Goal: Check status: Check status

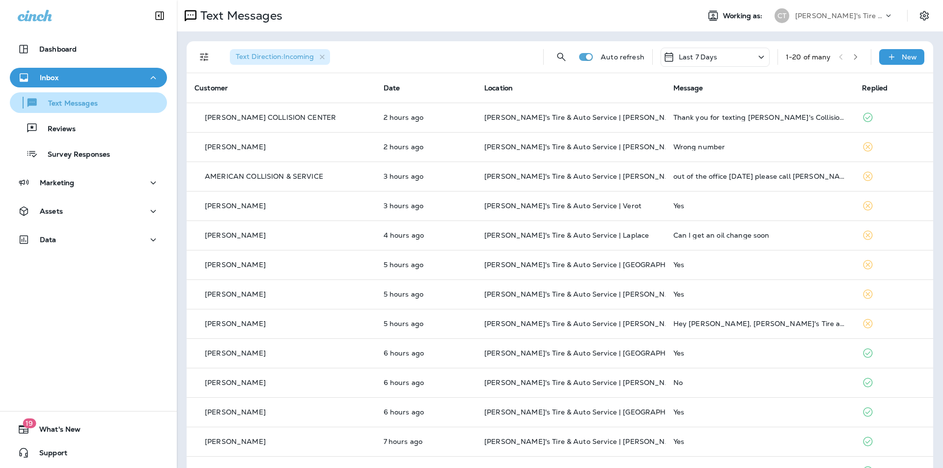
click at [100, 104] on div "Text Messages" at bounding box center [88, 102] width 149 height 15
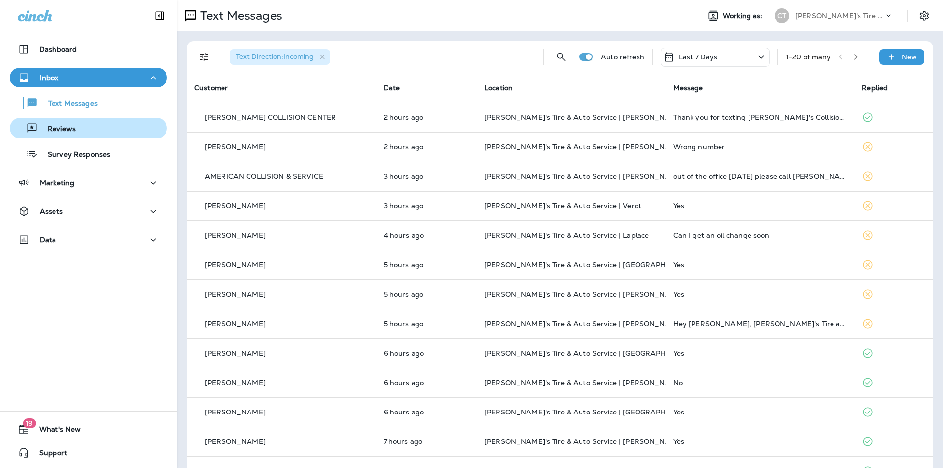
click at [75, 129] on div "Reviews" at bounding box center [88, 128] width 149 height 15
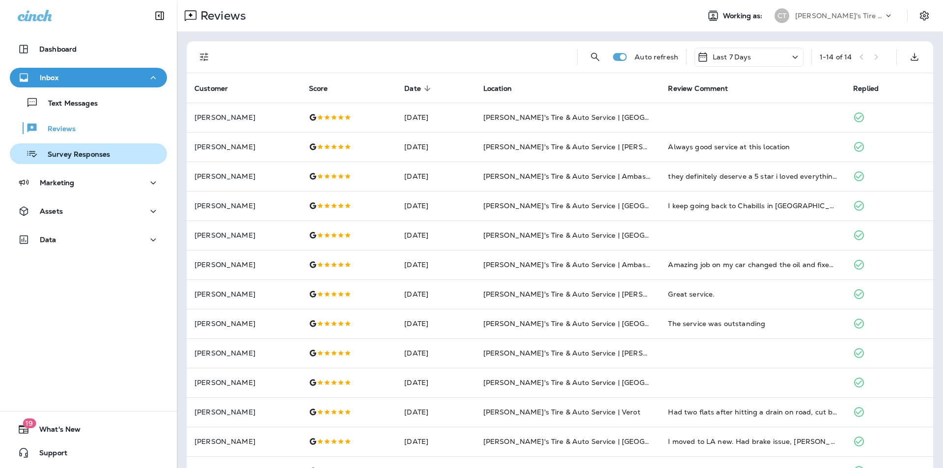
click at [75, 153] on p "Survey Responses" at bounding box center [74, 154] width 72 height 9
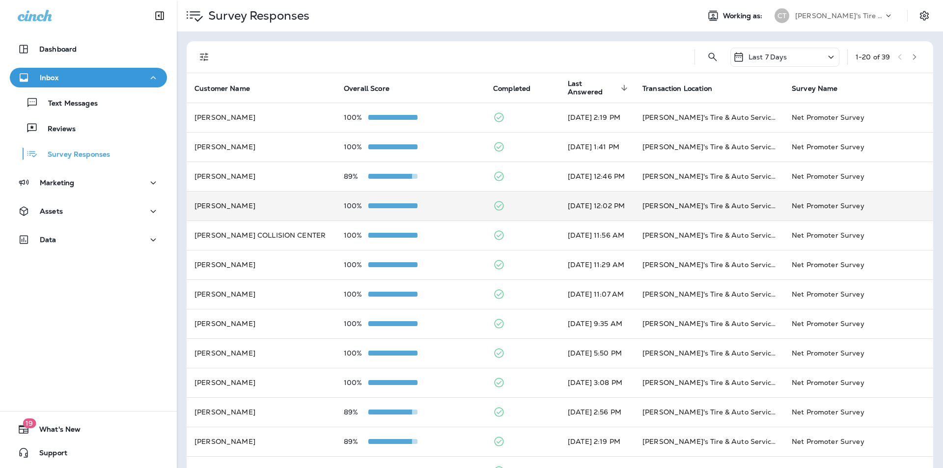
click at [448, 205] on div "100%" at bounding box center [411, 206] width 134 height 8
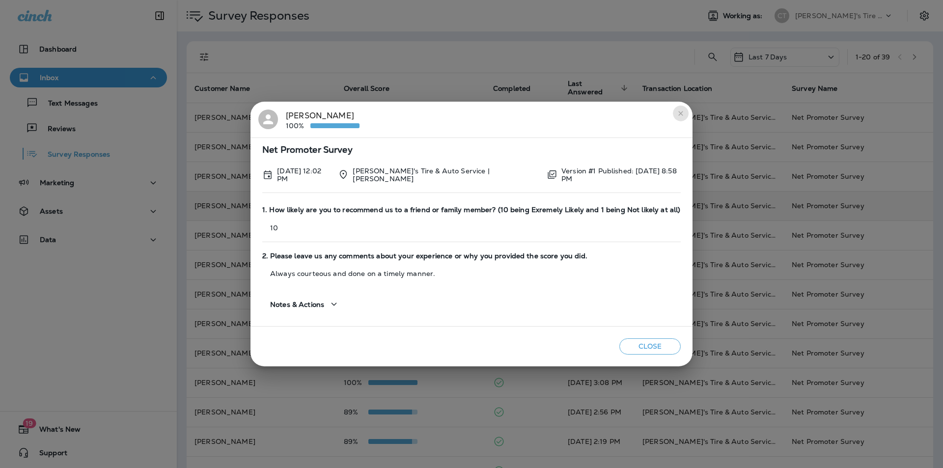
click at [677, 112] on icon "close" at bounding box center [681, 113] width 8 height 8
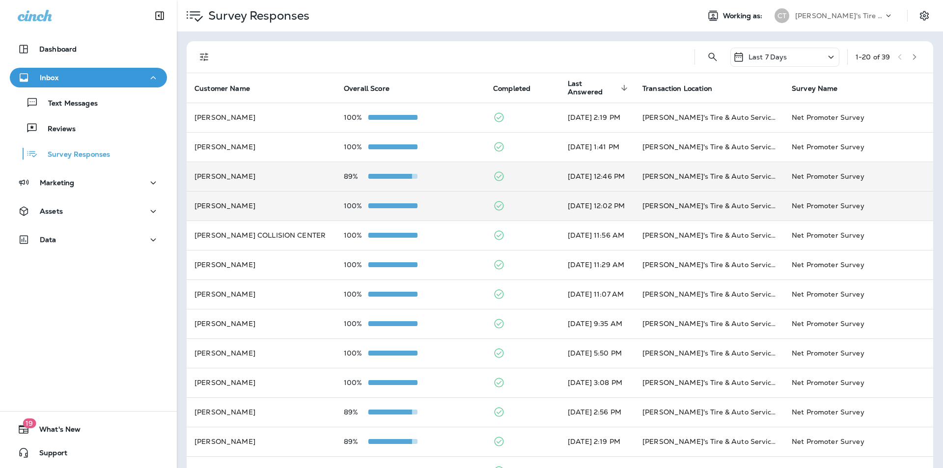
click at [440, 174] on div "89%" at bounding box center [411, 176] width 134 height 8
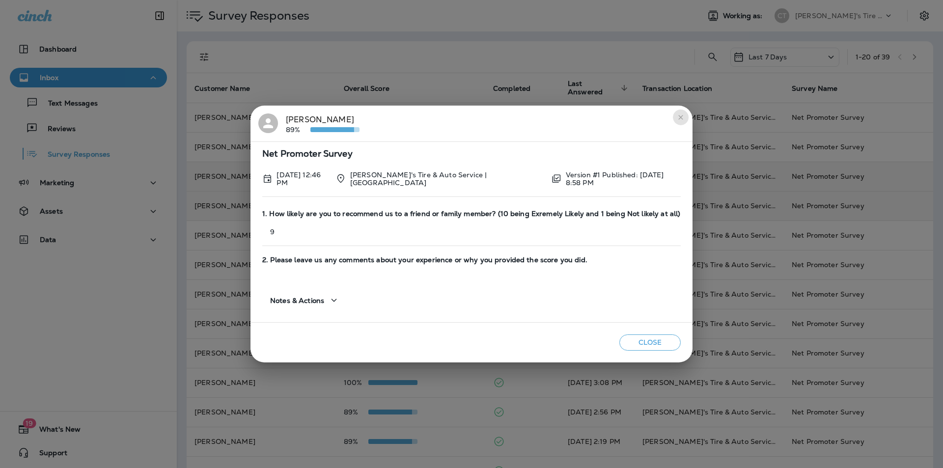
click at [680, 118] on icon "close" at bounding box center [680, 117] width 4 height 4
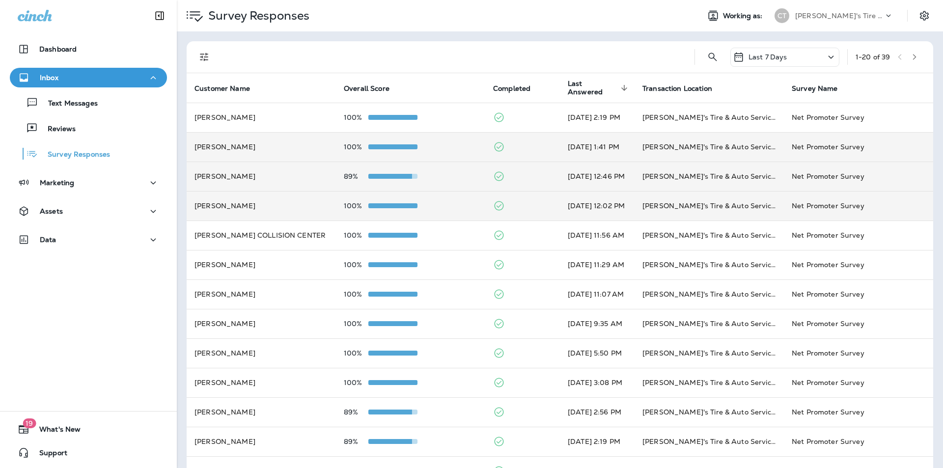
click at [442, 145] on div "100%" at bounding box center [411, 147] width 134 height 8
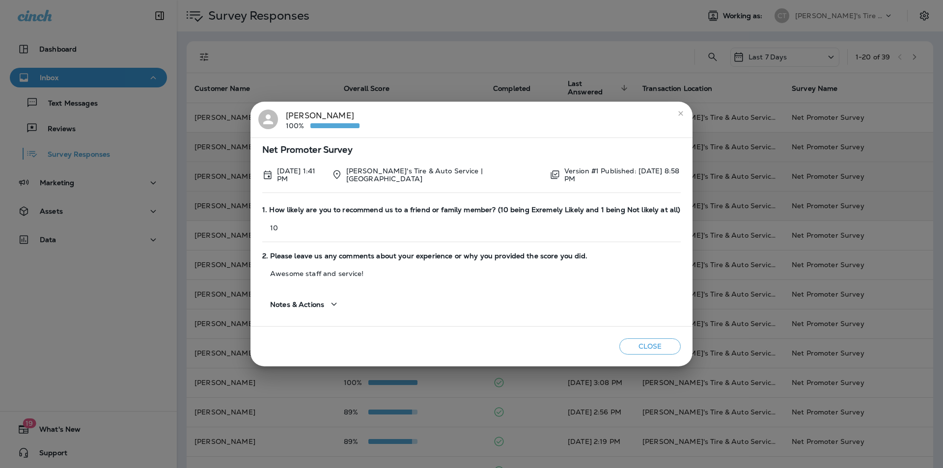
click at [677, 111] on icon "close" at bounding box center [681, 113] width 8 height 8
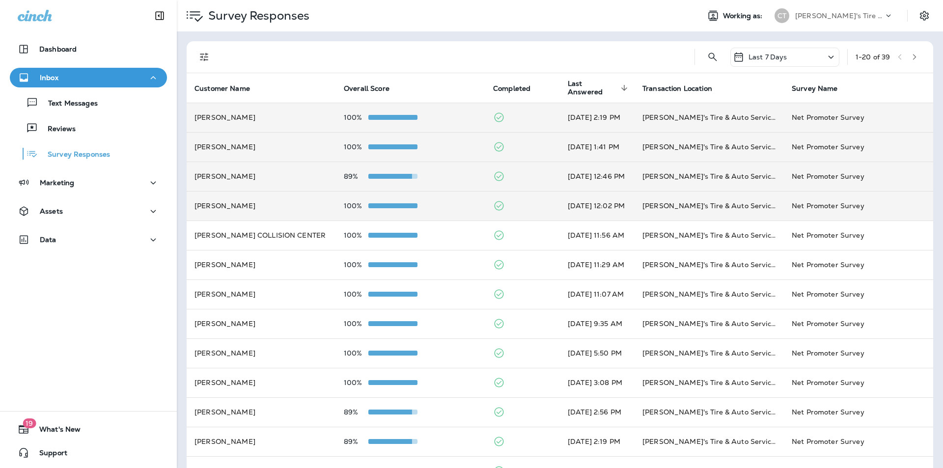
click at [440, 114] on div "100%" at bounding box center [411, 117] width 134 height 8
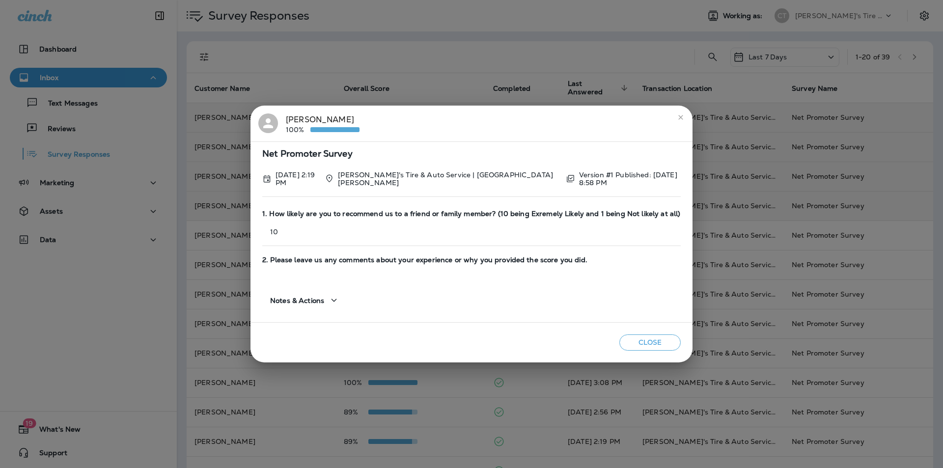
click at [677, 119] on icon "close" at bounding box center [681, 117] width 8 height 8
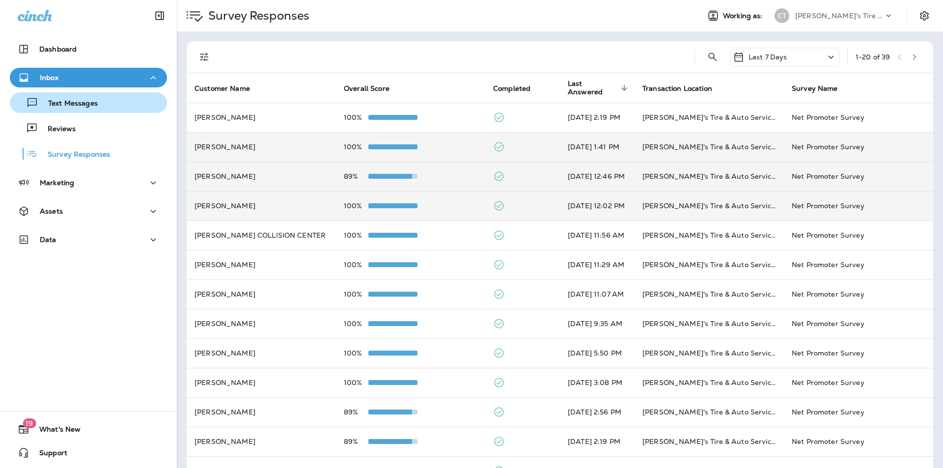
click at [75, 99] on p "Text Messages" at bounding box center [67, 103] width 59 height 9
